Goal: Transaction & Acquisition: Purchase product/service

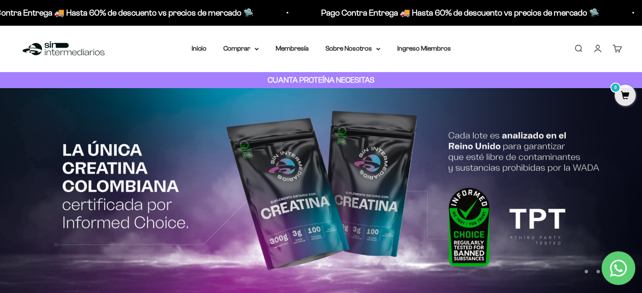
click at [601, 49] on link "Iniciar sesión" at bounding box center [597, 48] width 9 height 9
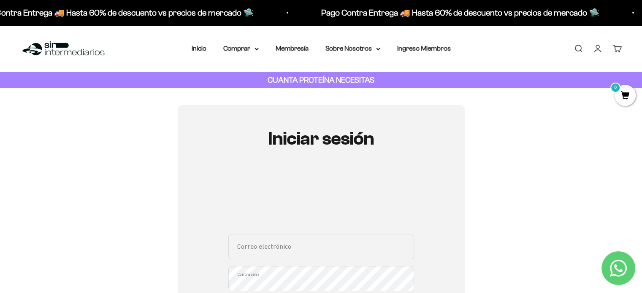
click at [302, 247] on input "Correo electrónico" at bounding box center [321, 246] width 186 height 25
paste input "fmpineda17977@gmail.com"
type input "fmpineda17977@gmail.com"
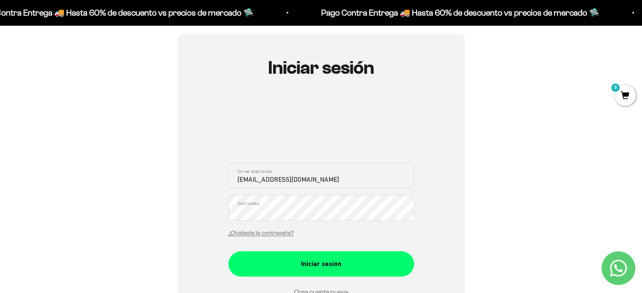
scroll to position [84, 0]
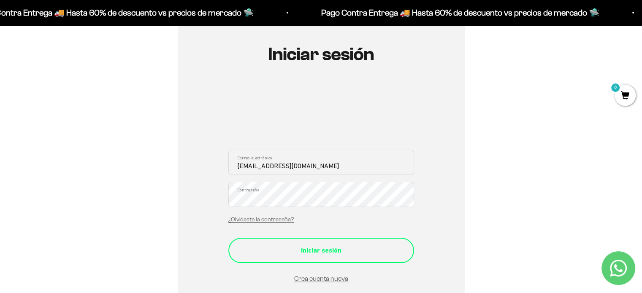
click at [316, 243] on button "Iniciar sesión" at bounding box center [321, 250] width 186 height 25
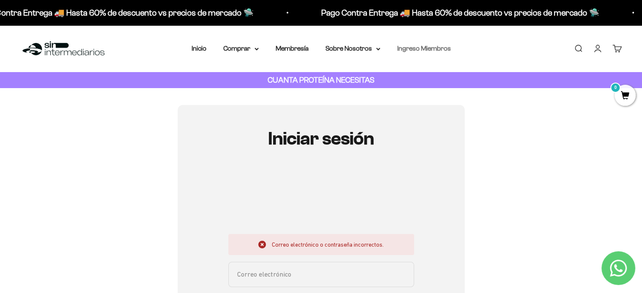
click at [409, 46] on link "Ingreso Miembros" at bounding box center [424, 48] width 54 height 7
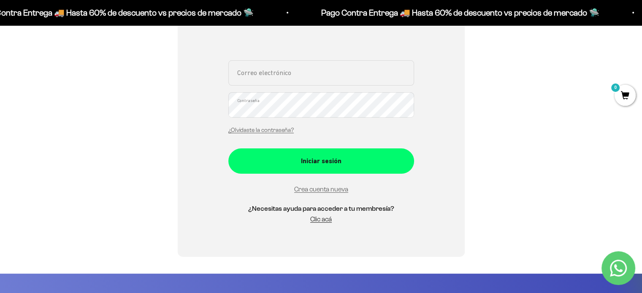
scroll to position [211, 0]
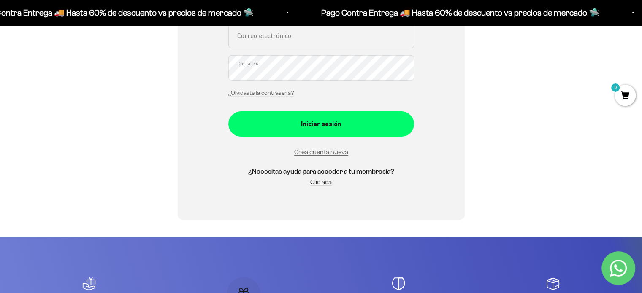
click at [312, 45] on input "Correo electrónico" at bounding box center [321, 35] width 186 height 25
paste input "fmpineda17977@gmail.com"
click at [278, 38] on input "fmpineda17977@gmail.com" at bounding box center [321, 35] width 186 height 25
type input "fmpineda1797@gmail.com"
click at [228, 111] on button "Iniciar sesión" at bounding box center [321, 123] width 186 height 25
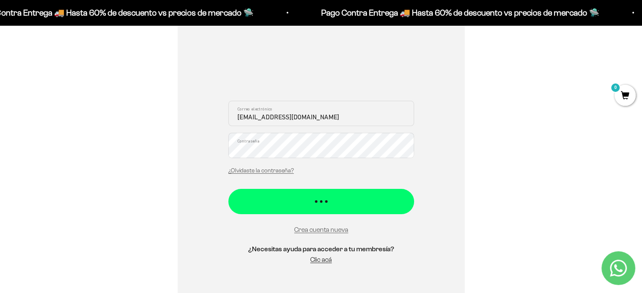
scroll to position [127, 0]
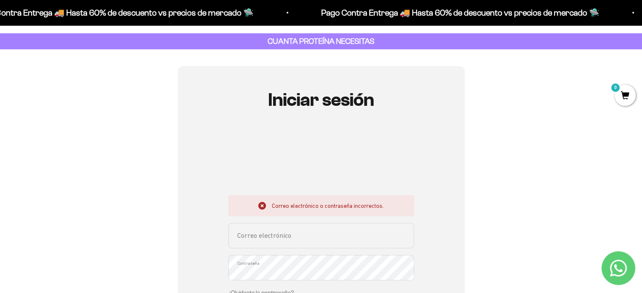
scroll to position [42, 0]
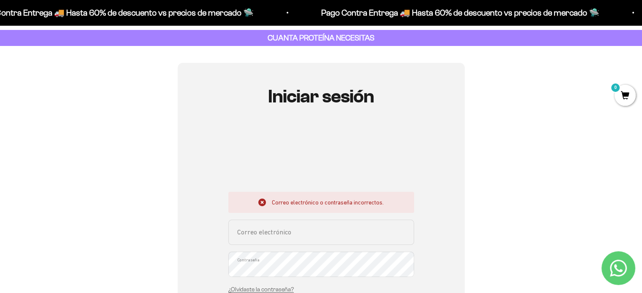
click at [304, 233] on input "Correo electrónico" at bounding box center [321, 232] width 186 height 25
paste input "[EMAIL_ADDRESS][DOMAIN_NAME]"
type input "[EMAIL_ADDRESS][DOMAIN_NAME]"
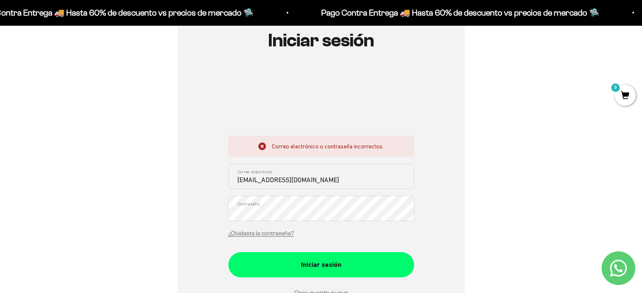
scroll to position [127, 0]
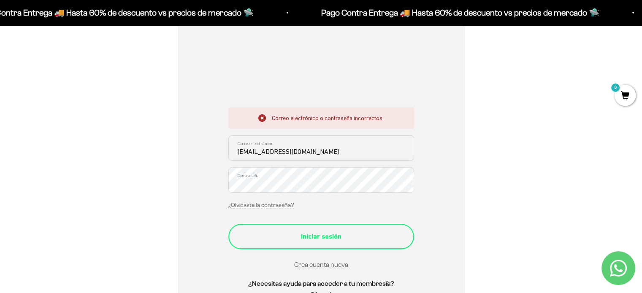
click at [309, 242] on button "Iniciar sesión" at bounding box center [321, 236] width 186 height 25
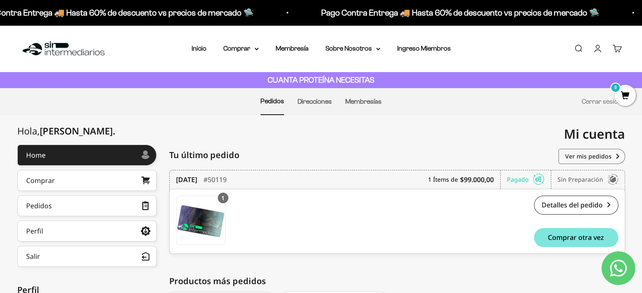
click at [297, 95] on li "Direcciones" at bounding box center [314, 102] width 34 height 26
click at [305, 97] on li "Direcciones" at bounding box center [314, 102] width 34 height 26
click at [305, 103] on link "Direcciones" at bounding box center [314, 101] width 34 height 7
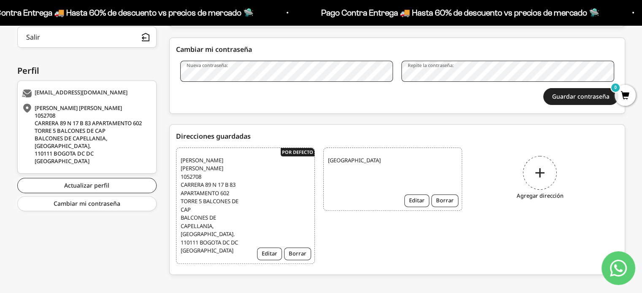
scroll to position [8, 0]
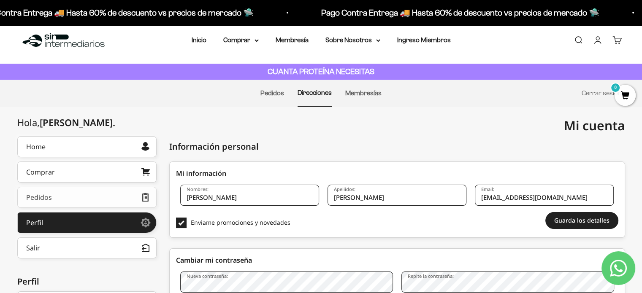
click at [106, 202] on link "Pedidos" at bounding box center [86, 197] width 139 height 21
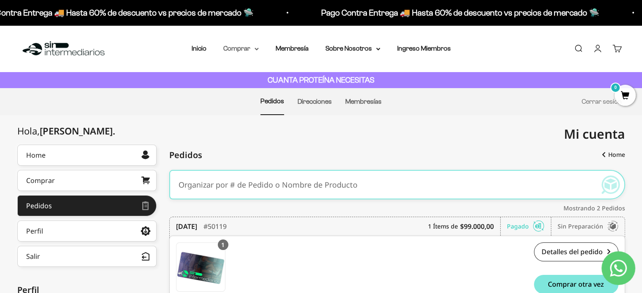
click at [243, 50] on summary "Comprar" at bounding box center [240, 48] width 35 height 11
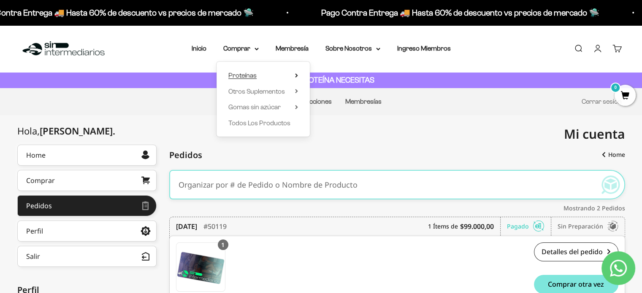
click at [243, 74] on span "Proteínas" at bounding box center [242, 75] width 28 height 7
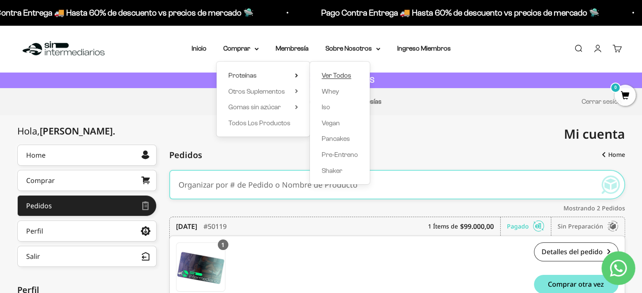
click at [338, 77] on span "Ver Todos" at bounding box center [336, 75] width 30 height 7
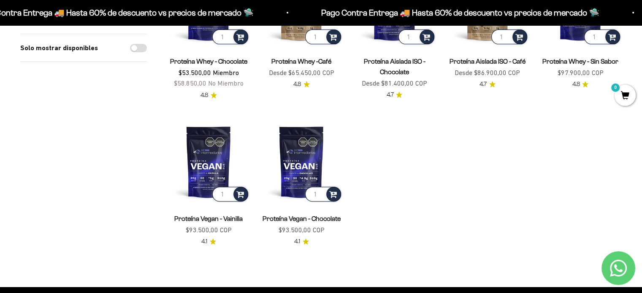
scroll to position [84, 0]
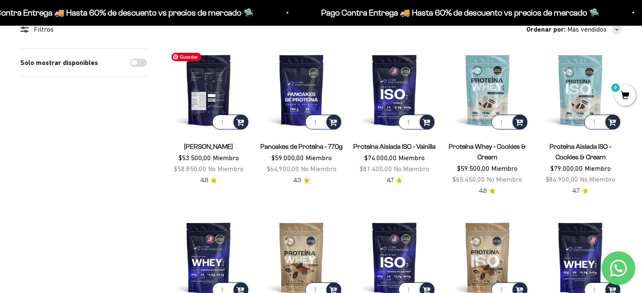
click at [216, 108] on img at bounding box center [208, 90] width 83 height 83
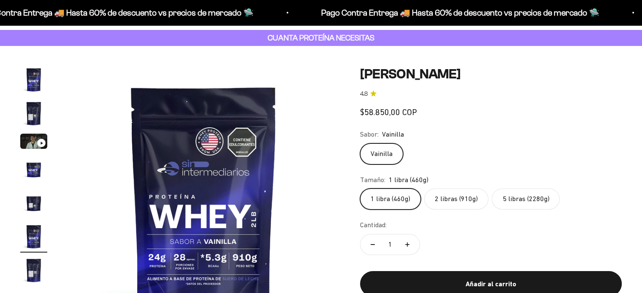
scroll to position [0, 1411]
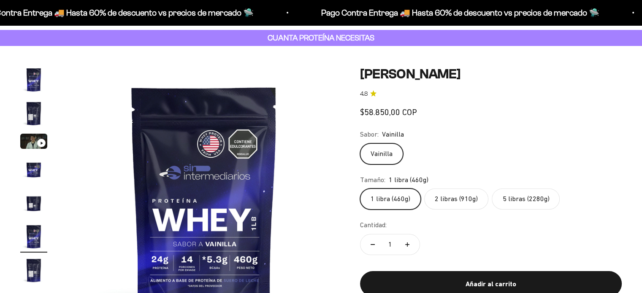
click at [522, 196] on label "5 libras (2280g)" at bounding box center [525, 199] width 68 height 21
click at [360, 189] on input "5 libras (2280g)" at bounding box center [359, 188] width 0 height 0
radio input "true"
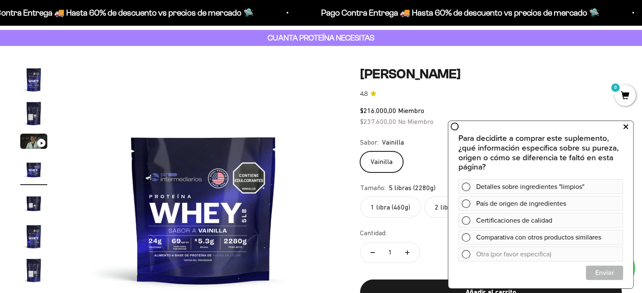
click at [625, 127] on icon at bounding box center [625, 126] width 5 height 11
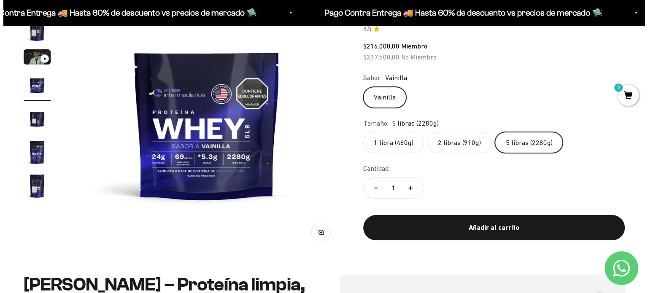
scroll to position [253, 0]
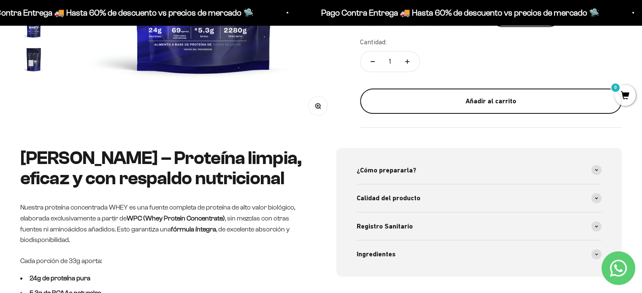
click at [520, 101] on div "Añadir al carrito" at bounding box center [491, 101] width 228 height 11
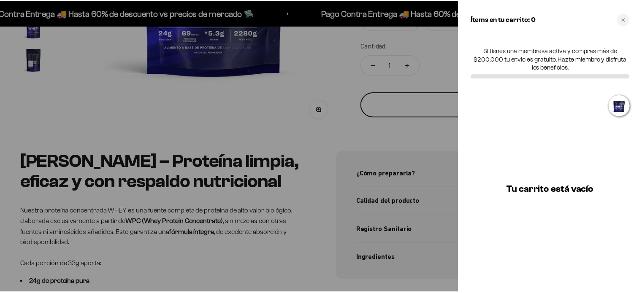
scroll to position [0, 857]
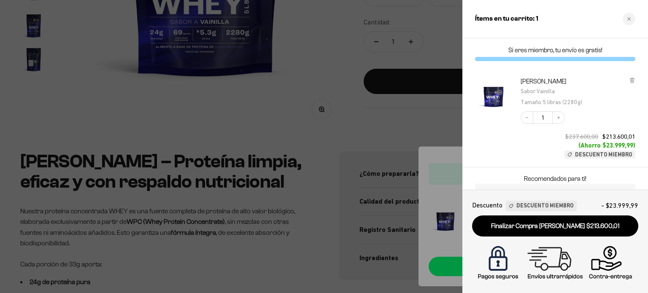
click at [332, 131] on div at bounding box center [324, 146] width 648 height 293
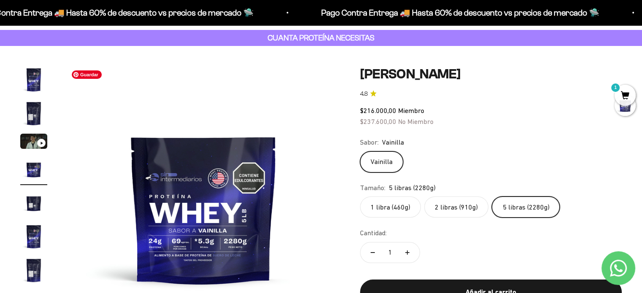
scroll to position [0, 0]
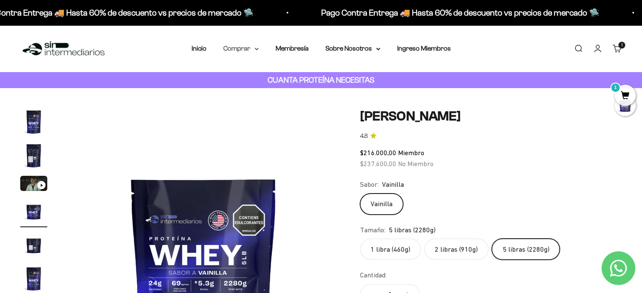
click at [256, 49] on icon at bounding box center [256, 49] width 3 height 2
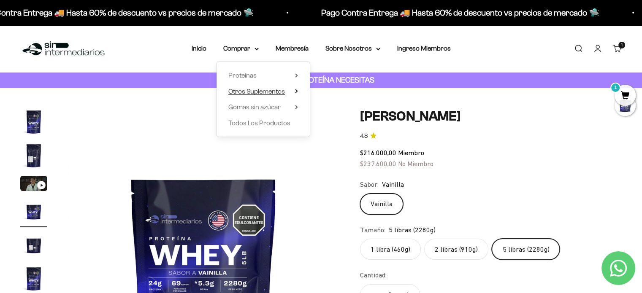
click at [297, 94] on summary "Otros Suplementos" at bounding box center [263, 91] width 70 height 11
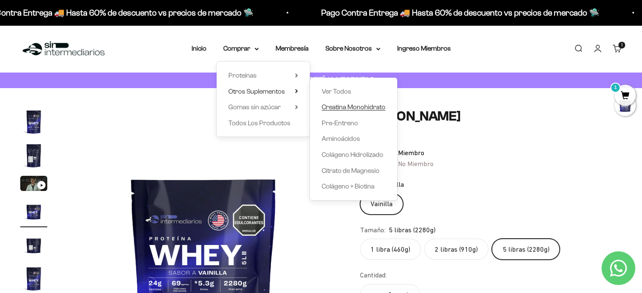
click at [353, 109] on span "Creatina Monohidrato" at bounding box center [353, 106] width 64 height 7
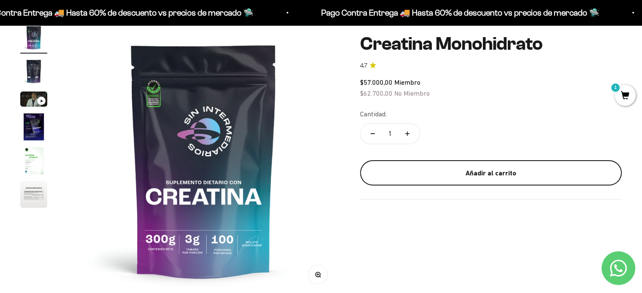
click at [513, 178] on div "Añadir al carrito" at bounding box center [491, 172] width 228 height 11
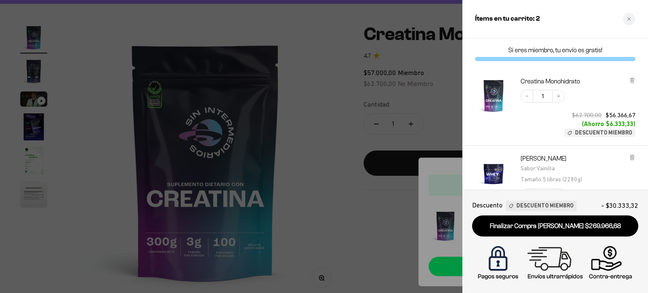
click at [333, 108] on div at bounding box center [324, 146] width 648 height 293
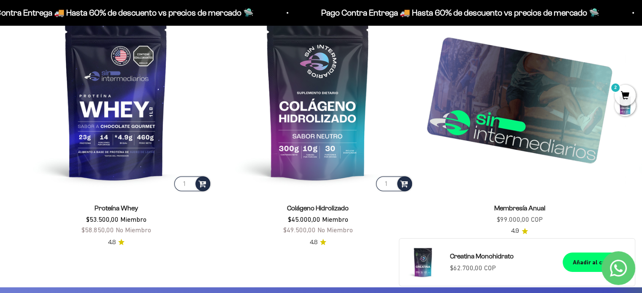
scroll to position [1350, 0]
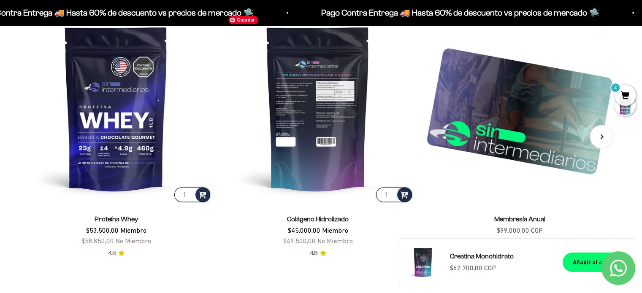
click at [344, 111] on img at bounding box center [318, 108] width 192 height 192
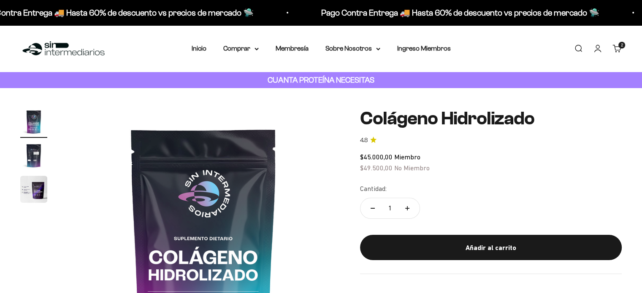
click at [35, 155] on img "Ir al artículo 2" at bounding box center [33, 155] width 27 height 27
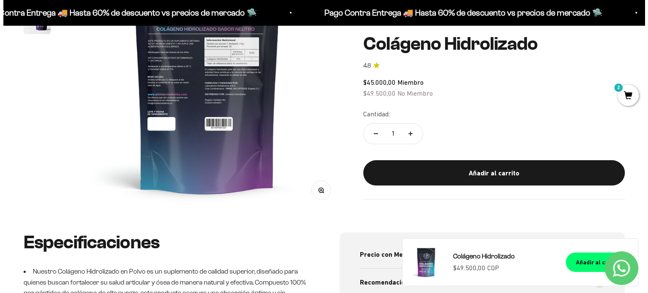
scroll to position [84, 0]
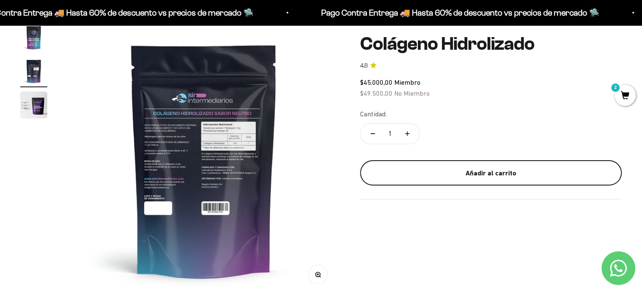
click at [496, 169] on div "Añadir al carrito" at bounding box center [491, 172] width 228 height 11
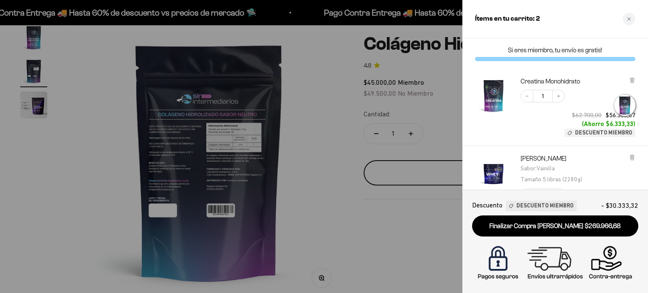
scroll to position [0, 286]
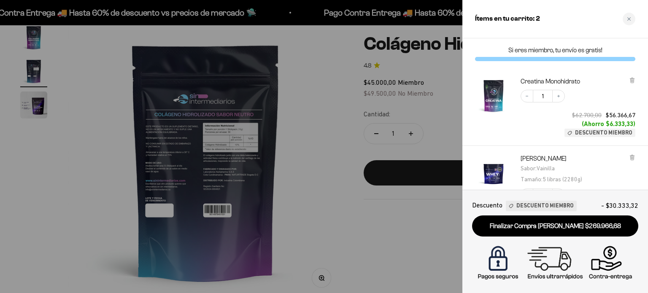
drag, startPoint x: 342, startPoint y: 113, endPoint x: 327, endPoint y: 92, distance: 25.5
click at [342, 114] on div at bounding box center [324, 146] width 648 height 293
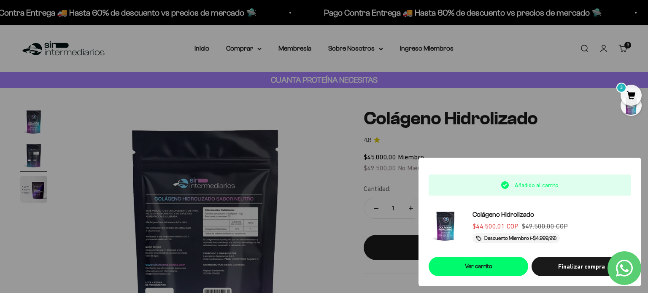
click at [290, 118] on div at bounding box center [324, 146] width 648 height 293
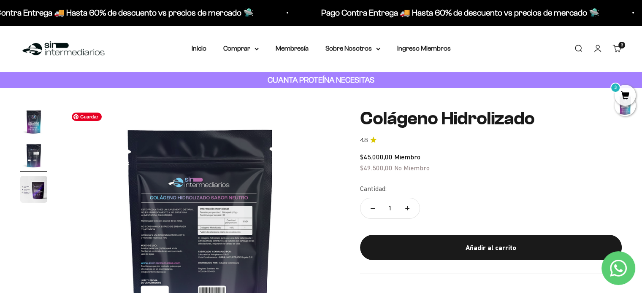
scroll to position [0, 282]
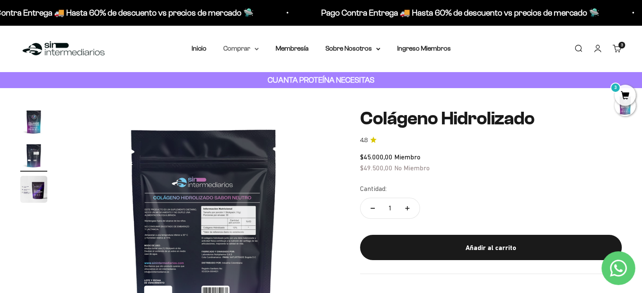
click at [257, 49] on icon at bounding box center [256, 49] width 4 height 3
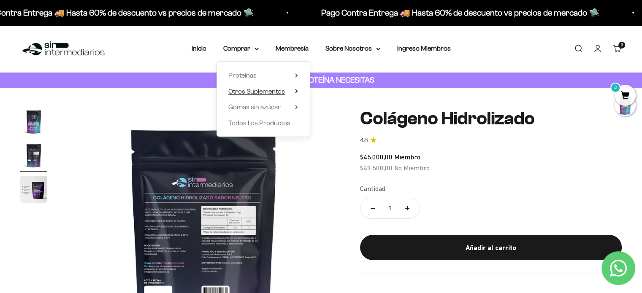
click at [297, 91] on icon at bounding box center [296, 90] width 2 height 3
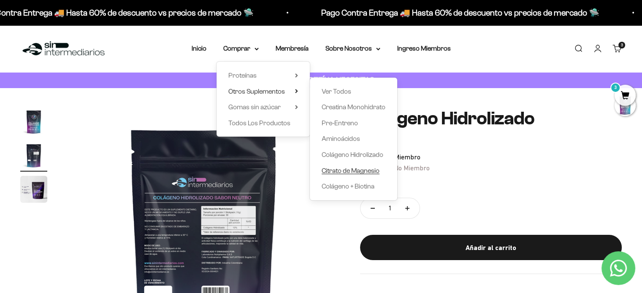
click at [358, 168] on span "Citrato de Magnesio" at bounding box center [350, 170] width 58 height 7
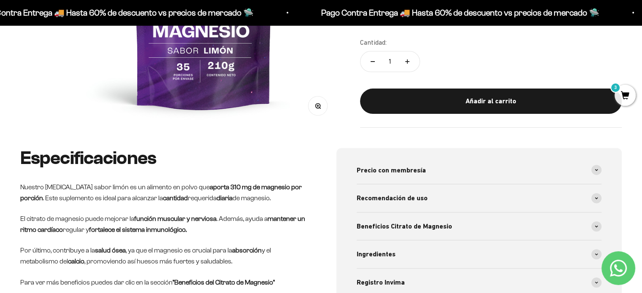
scroll to position [295, 0]
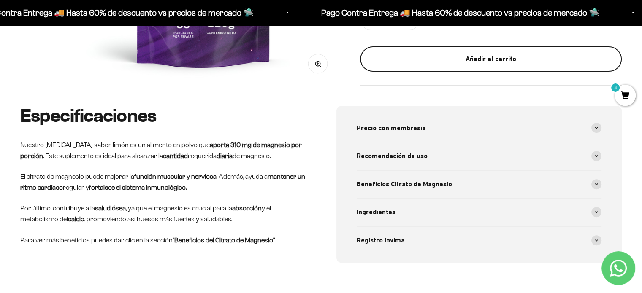
click at [466, 57] on div "Añadir al carrito" at bounding box center [491, 59] width 228 height 11
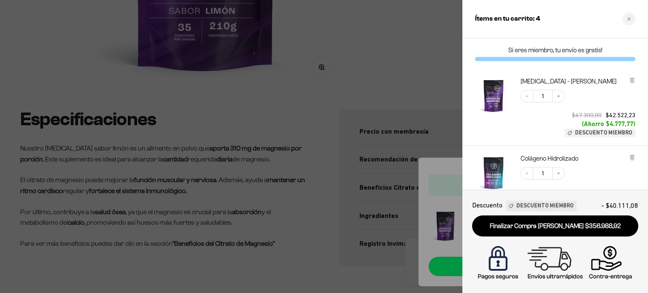
click at [363, 83] on div at bounding box center [324, 146] width 648 height 293
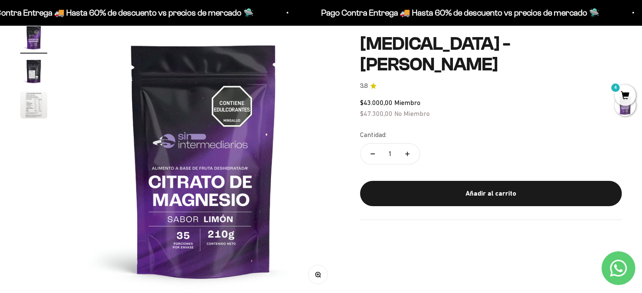
scroll to position [0, 0]
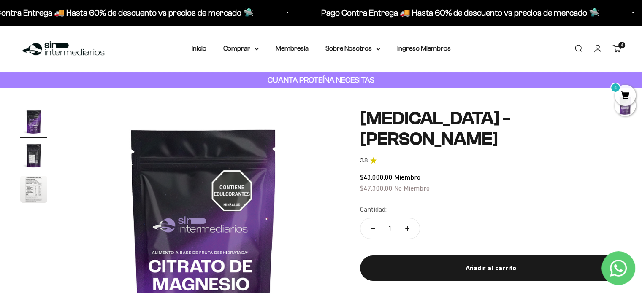
click at [169, 70] on div "Menú Buscar Inicio Comprar Proteínas Ver Todos Whey Iso Vegan Pancakes Pre-Entr…" at bounding box center [321, 48] width 642 height 47
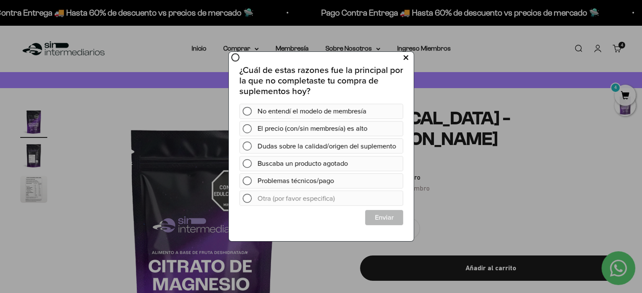
click at [405, 59] on icon at bounding box center [405, 57] width 5 height 11
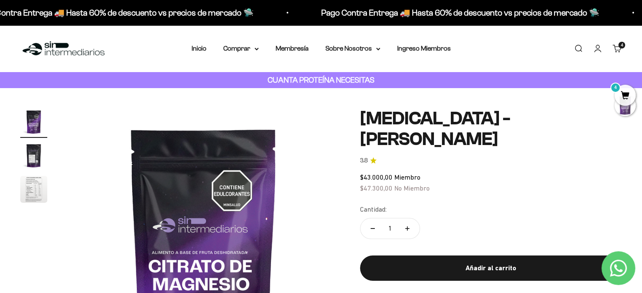
click at [623, 92] on span "4" at bounding box center [624, 95] width 21 height 21
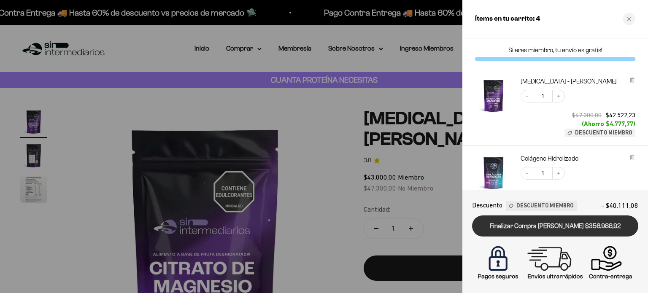
click at [557, 229] on link "Finalizar Compra [PERSON_NAME] $356.988,92" at bounding box center [555, 227] width 166 height 22
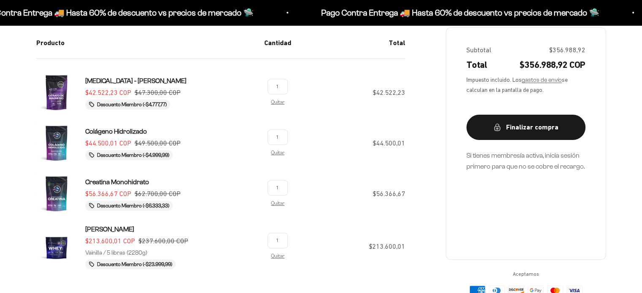
scroll to position [169, 0]
click at [0, 141] on section "Carrito Si eres miembro y tus compras son más de 200 mil, tu envío es gratuito.…" at bounding box center [321, 127] width 642 height 416
